Goal: Task Accomplishment & Management: Complete application form

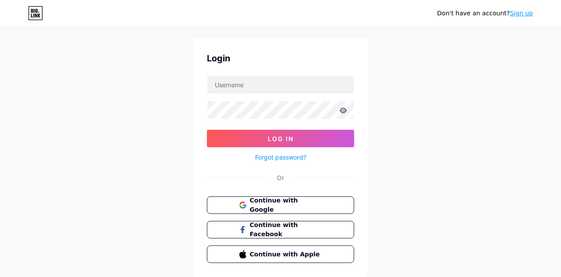
scroll to position [18, 0]
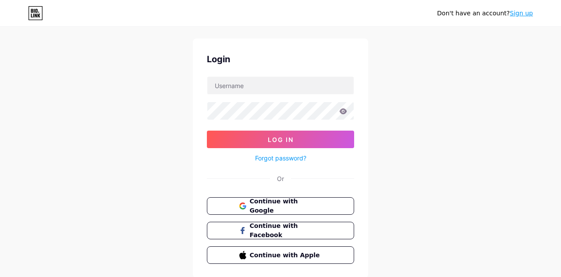
click at [321, 197] on button "Continue with Google" at bounding box center [280, 206] width 147 height 18
click at [314, 207] on span "Continue with Google" at bounding box center [286, 206] width 72 height 18
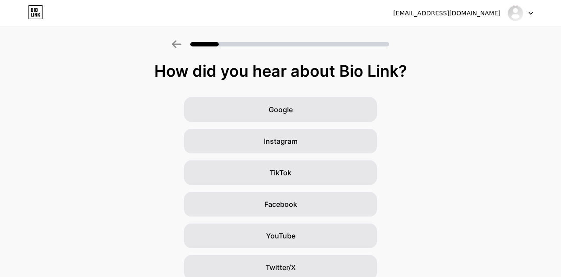
click at [332, 116] on div "Google" at bounding box center [280, 109] width 193 height 25
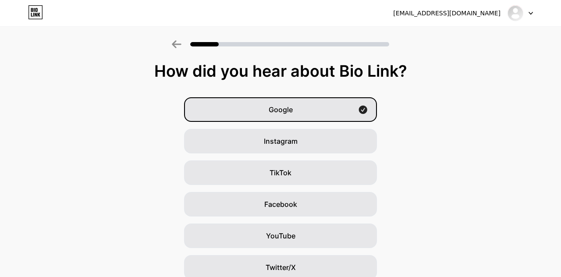
click at [333, 113] on div "Google" at bounding box center [280, 109] width 193 height 25
click at [324, 129] on div "Instagram" at bounding box center [280, 141] width 193 height 25
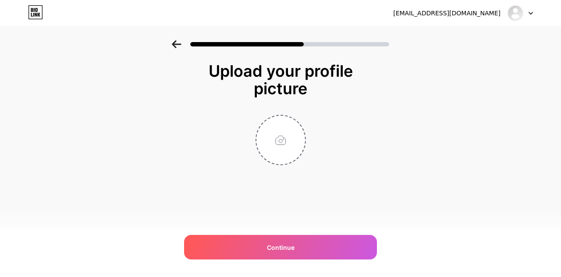
click at [330, 109] on div "Upload your profile picture Continue" at bounding box center [280, 113] width 175 height 103
click at [307, 235] on div "Continue" at bounding box center [280, 247] width 193 height 25
click at [287, 159] on input "file" at bounding box center [280, 140] width 49 height 49
click at [276, 148] on input "file" at bounding box center [280, 140] width 49 height 49
click at [279, 152] on input "file" at bounding box center [280, 140] width 49 height 49
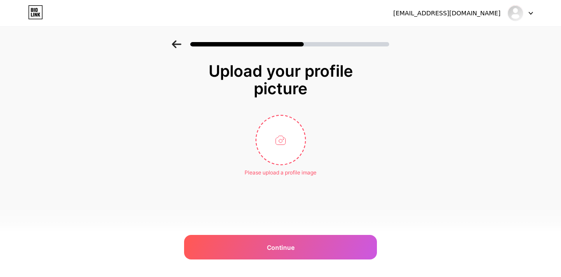
click at [276, 141] on input "file" at bounding box center [280, 140] width 49 height 49
click at [304, 258] on div "Continue" at bounding box center [280, 247] width 193 height 25
click at [300, 246] on div "Continue" at bounding box center [280, 247] width 193 height 25
click at [311, 241] on div "Continue" at bounding box center [280, 247] width 193 height 25
click at [288, 153] on input "file" at bounding box center [280, 140] width 49 height 49
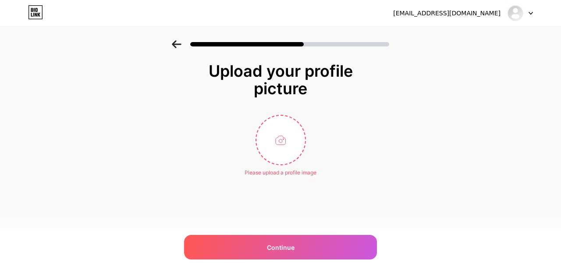
type input "C:\fakepath\110333.jpg"
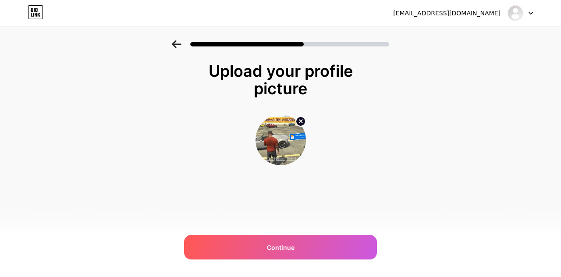
click at [336, 245] on div "Continue" at bounding box center [280, 247] width 193 height 25
click at [329, 241] on div "Continue" at bounding box center [280, 247] width 193 height 25
click at [329, 240] on div "Continue" at bounding box center [280, 247] width 193 height 25
click at [364, 147] on div at bounding box center [280, 140] width 175 height 50
click at [386, 106] on div "Upload your profile picture Continue" at bounding box center [280, 124] width 561 height 169
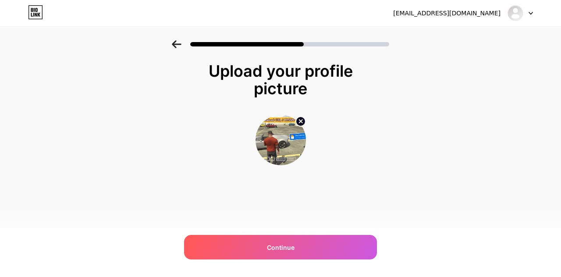
click at [364, 45] on div at bounding box center [289, 44] width 199 height 4
click at [357, 51] on div at bounding box center [280, 41] width 561 height 31
click at [368, 48] on div at bounding box center [280, 41] width 561 height 31
click at [362, 65] on div "Upload your profile picture" at bounding box center [280, 79] width 166 height 35
click at [356, 108] on div "Upload your profile picture Continue" at bounding box center [280, 113] width 175 height 103
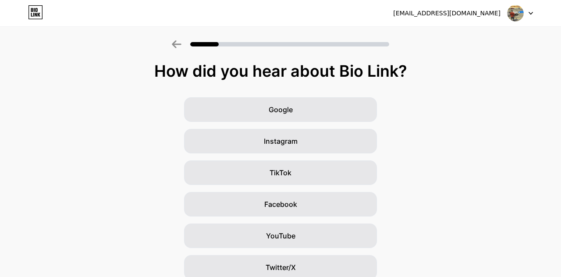
click at [342, 113] on div "Google" at bounding box center [280, 109] width 193 height 25
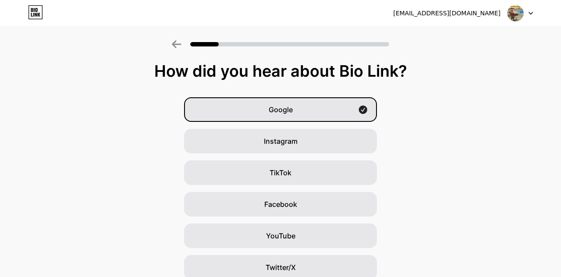
click at [346, 111] on div "Google" at bounding box center [280, 109] width 193 height 25
click at [341, 131] on div "Instagram" at bounding box center [280, 141] width 193 height 25
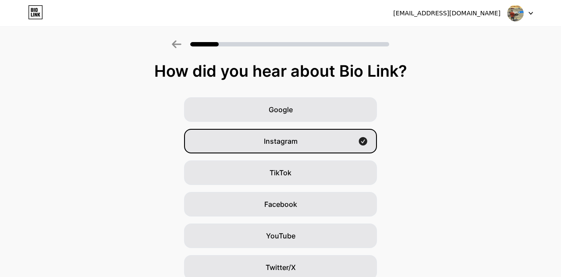
click at [326, 162] on div "TikTok" at bounding box center [280, 172] width 193 height 25
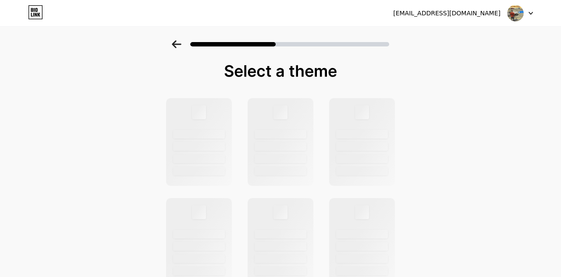
click at [329, 170] on div at bounding box center [362, 142] width 66 height 88
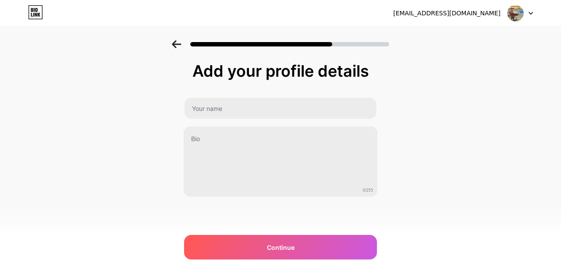
click at [335, 141] on textarea at bounding box center [281, 161] width 194 height 71
click at [309, 237] on div "Continue" at bounding box center [280, 247] width 193 height 25
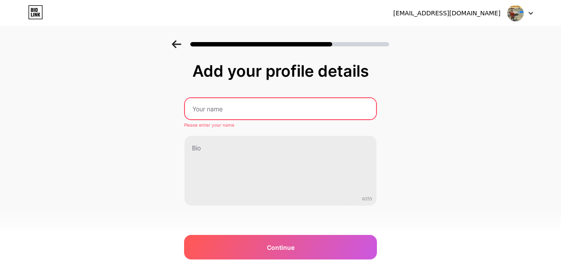
click at [324, 105] on input "text" at bounding box center [280, 108] width 191 height 21
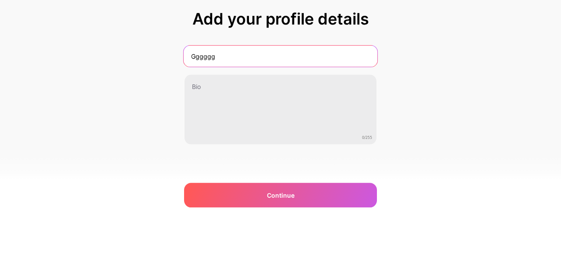
type input "Gggggg"
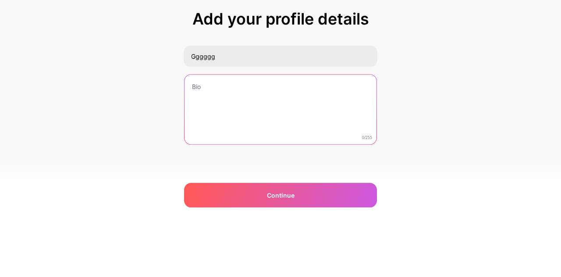
click at [304, 141] on textarea at bounding box center [280, 162] width 192 height 71
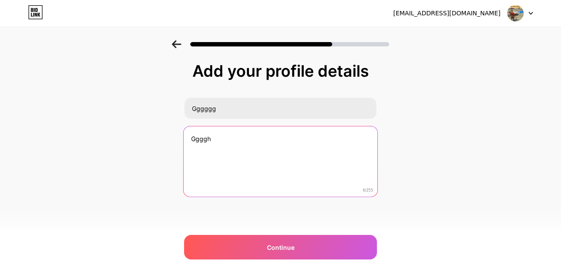
type textarea "Ggggh"
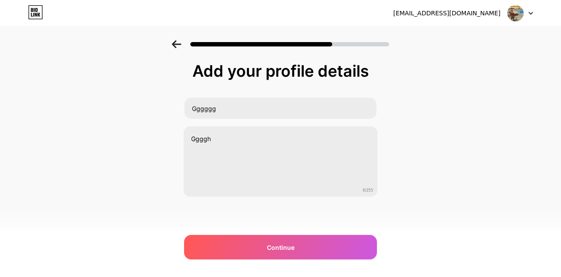
click at [319, 240] on div "Continue" at bounding box center [280, 247] width 193 height 25
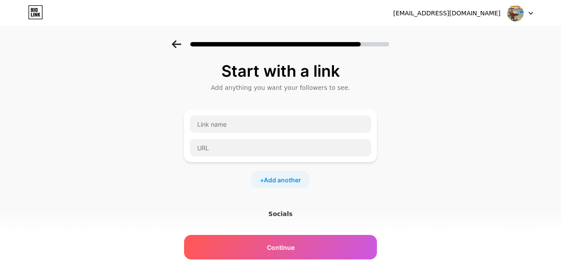
click at [329, 239] on div "Continue" at bounding box center [280, 247] width 193 height 25
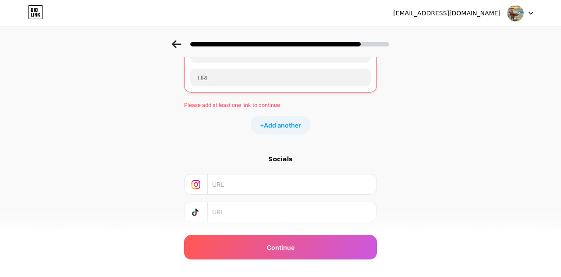
scroll to position [78, 0]
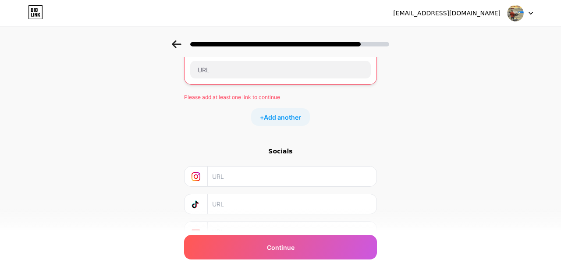
click at [298, 225] on input "text" at bounding box center [291, 232] width 159 height 20
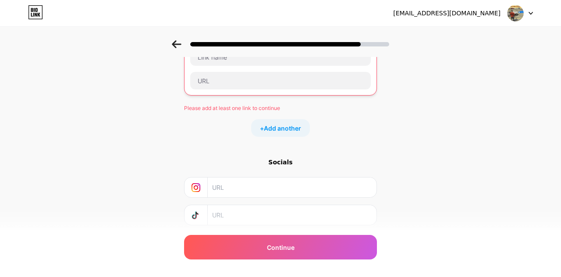
scroll to position [0, 0]
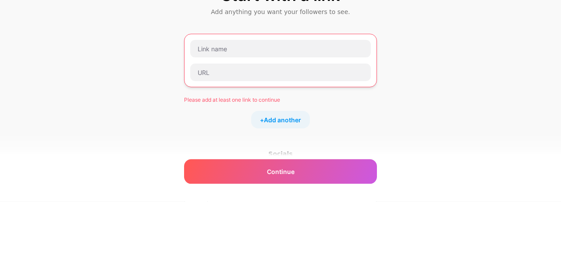
click at [472, 113] on div "Start with a link Add anything you want your followers to see. Please add at le…" at bounding box center [280, 202] width 561 height 324
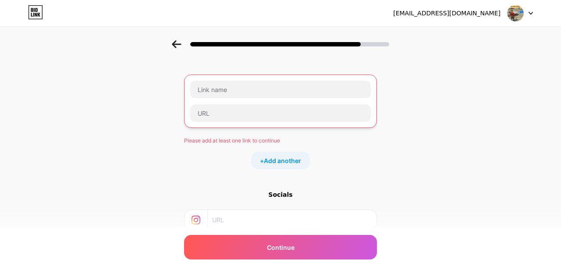
scroll to position [72, 0]
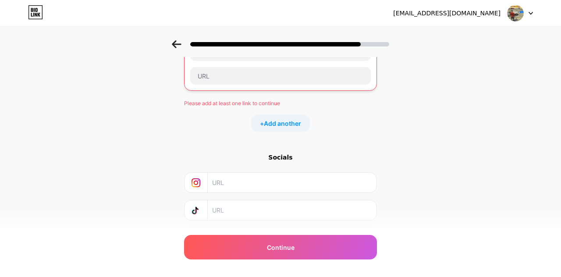
click at [292, 126] on span "Add another" at bounding box center [282, 123] width 37 height 9
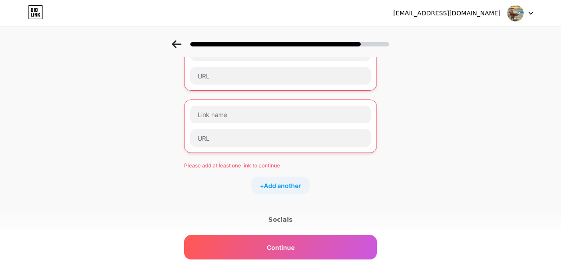
scroll to position [140, 0]
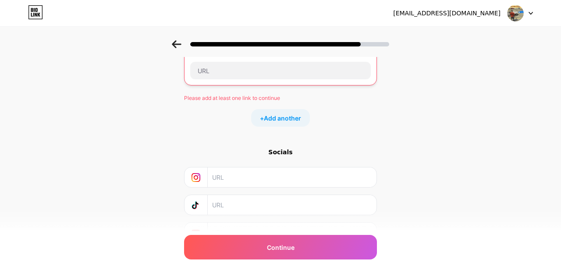
click at [327, 259] on div "Continue" at bounding box center [280, 247] width 193 height 25
click at [199, 236] on div at bounding box center [195, 233] width 23 height 20
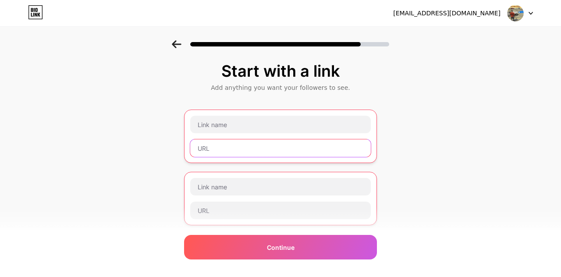
click at [303, 140] on input "text" at bounding box center [280, 148] width 180 height 18
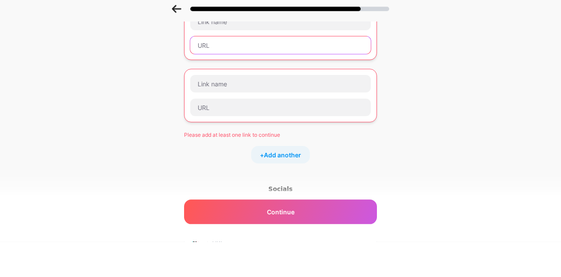
scroll to position [67, 0]
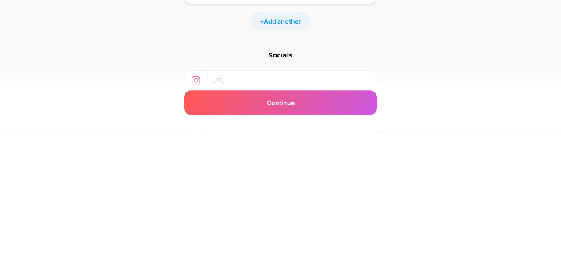
type input "[URL][DOMAIN_NAME]"
click at [348, 241] on div "Continue" at bounding box center [280, 247] width 193 height 25
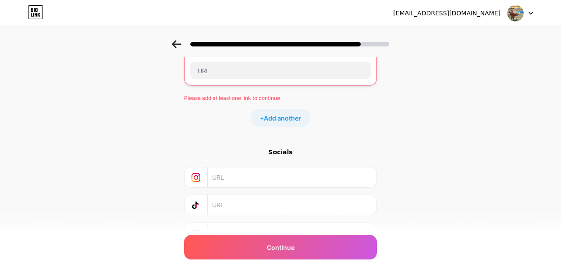
scroll to position [0, 0]
